Goal: Task Accomplishment & Management: Complete application form

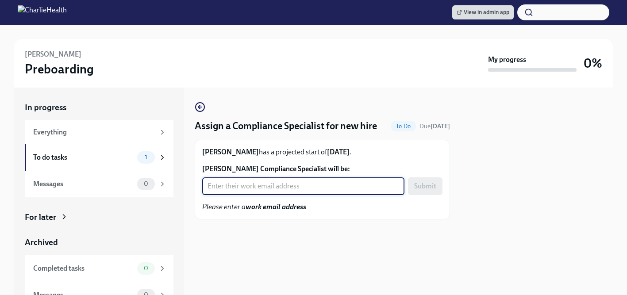
click at [263, 189] on input "Sara Foreman's Compliance Specialist will be:" at bounding box center [303, 187] width 202 height 18
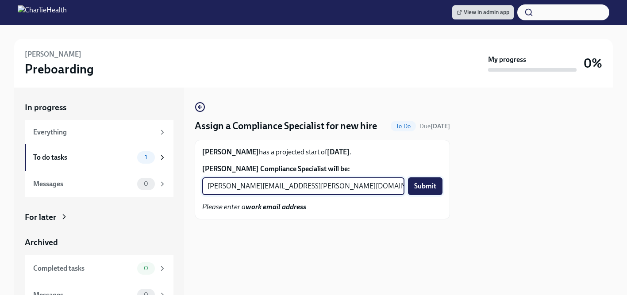
type input "tyler.pieper@charliehealth.com"
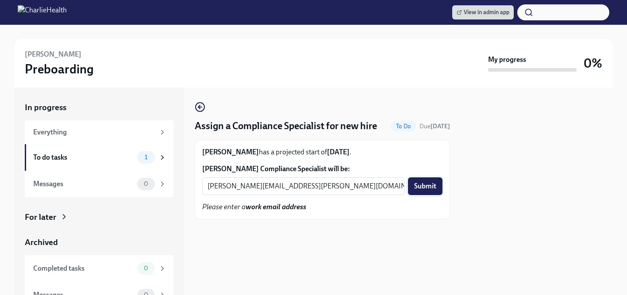
click at [429, 183] on span "Submit" at bounding box center [425, 186] width 22 height 9
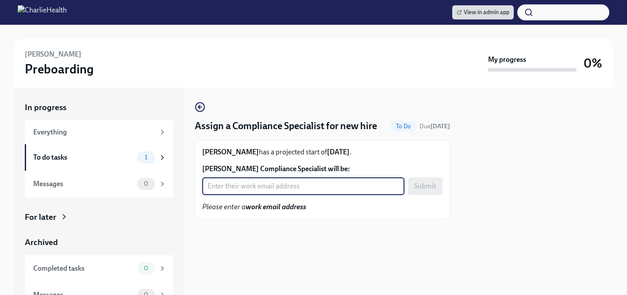
click at [264, 187] on input "[PERSON_NAME] Compliance Specialist will be:" at bounding box center [303, 187] width 202 height 18
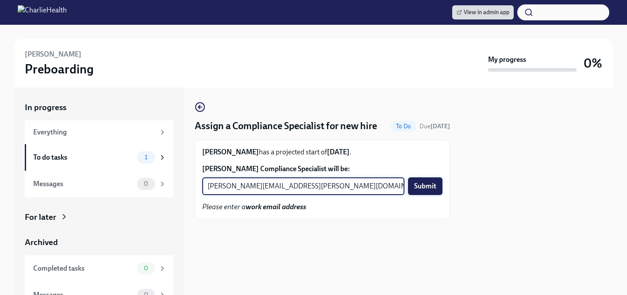
type input "[PERSON_NAME][EMAIL_ADDRESS][PERSON_NAME][DOMAIN_NAME]"
click at [425, 185] on span "Submit" at bounding box center [425, 186] width 22 height 9
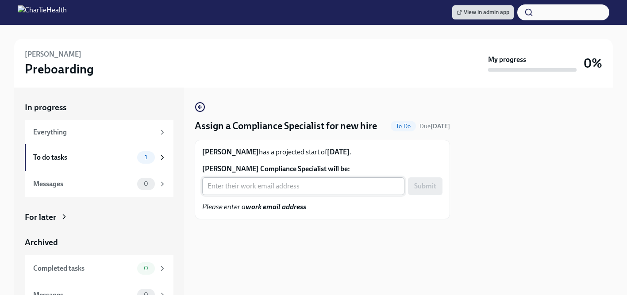
click at [264, 189] on input "Tatyanne Correa-Torres's Compliance Specialist will be:" at bounding box center [303, 187] width 202 height 18
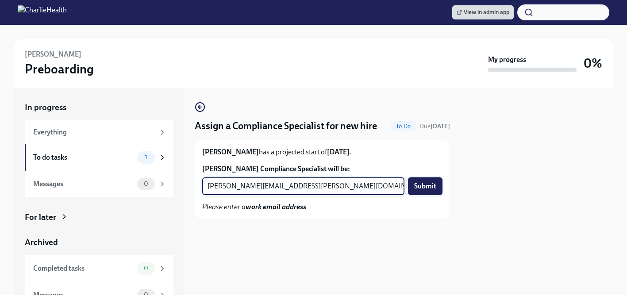
type input "kristy.johnson@charliehealth.com"
click at [419, 186] on span "Submit" at bounding box center [425, 186] width 22 height 9
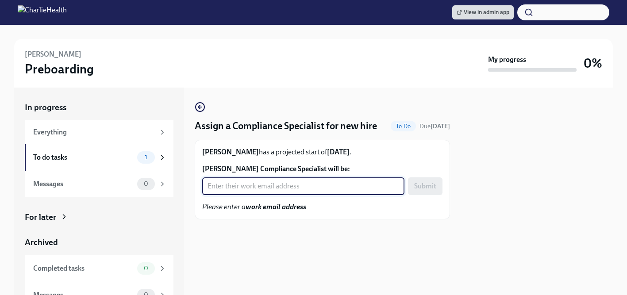
click at [271, 190] on input "Shelbee Avelino's Compliance Specialist will be:" at bounding box center [303, 187] width 202 height 18
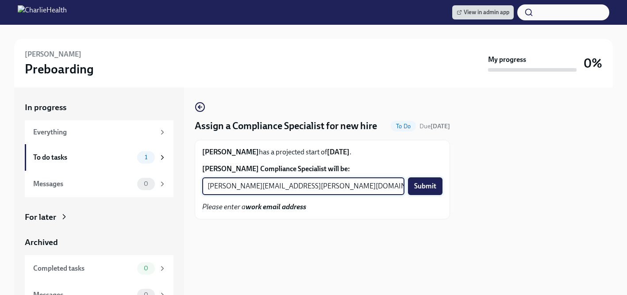
type input "briana.holloway@charliehealth.com"
click at [422, 186] on span "Submit" at bounding box center [425, 186] width 22 height 9
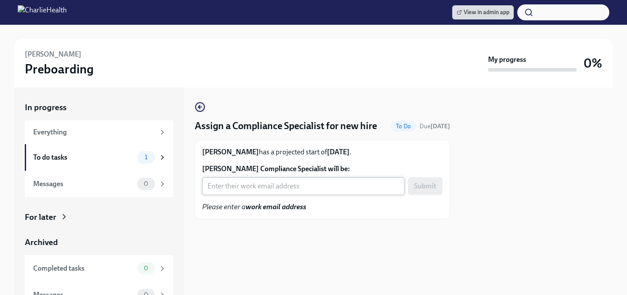
click at [282, 187] on input "Tanya Looby's Compliance Specialist will be:" at bounding box center [303, 187] width 202 height 18
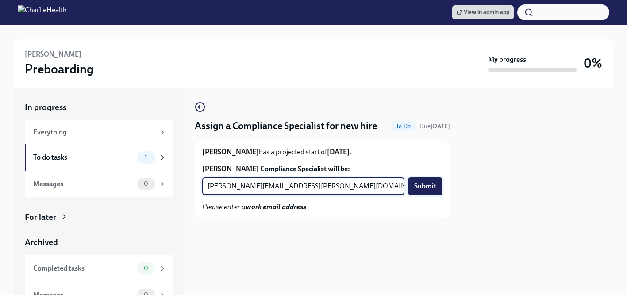
type input "[PERSON_NAME][EMAIL_ADDRESS][PERSON_NAME][DOMAIN_NAME]"
click at [424, 186] on span "Submit" at bounding box center [425, 186] width 22 height 9
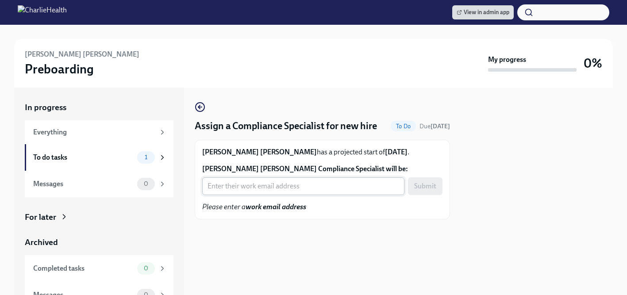
click at [274, 186] on input "[PERSON_NAME] [PERSON_NAME] Compliance Specialist will be:" at bounding box center [303, 187] width 202 height 18
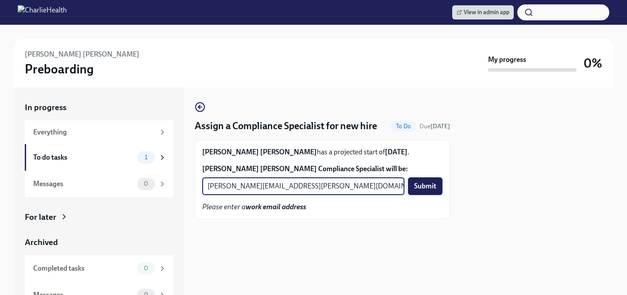
type input "[PERSON_NAME][EMAIL_ADDRESS][PERSON_NAME][DOMAIN_NAME]"
click at [416, 190] on span "Submit" at bounding box center [425, 186] width 22 height 9
